Goal: Task Accomplishment & Management: Manage account settings

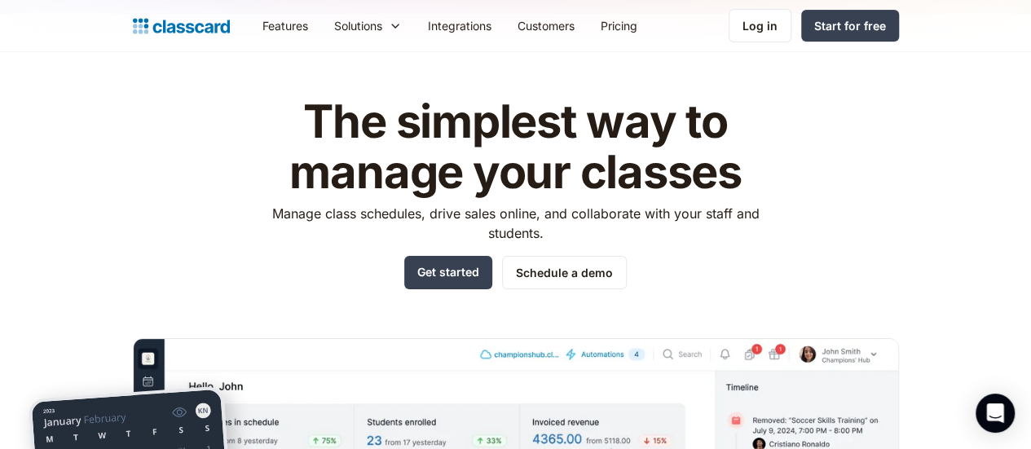
scroll to position [36, 0]
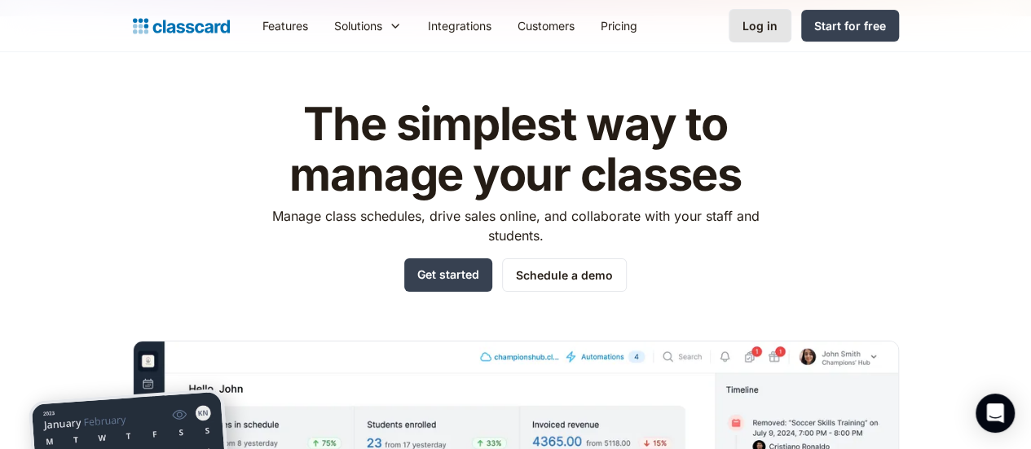
click at [507, 27] on div "Log in" at bounding box center [759, 25] width 35 height 17
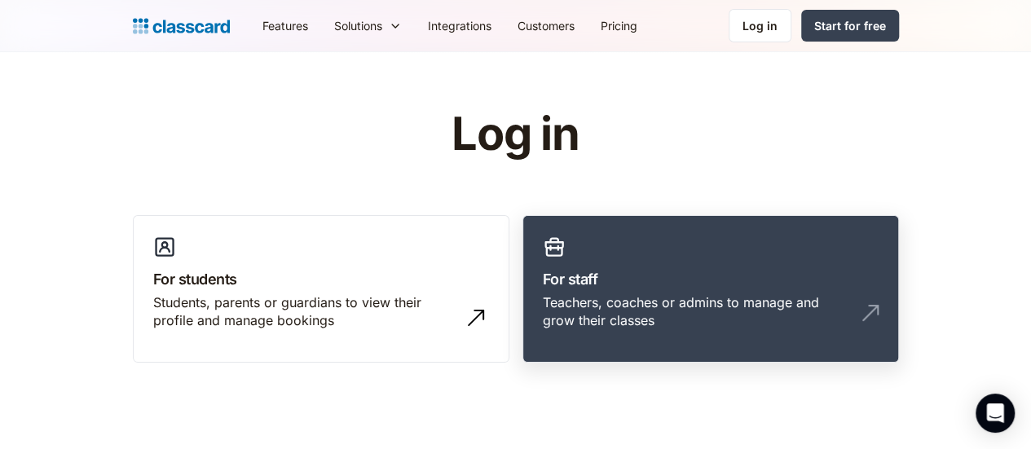
click at [678, 284] on h3 "For staff" at bounding box center [711, 279] width 336 height 22
